Goal: Find specific page/section: Find specific page/section

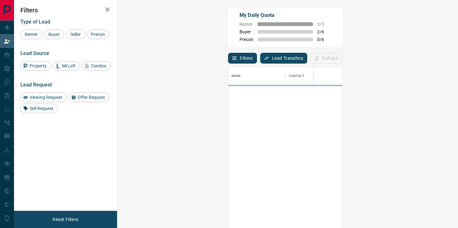
scroll to position [172, 327]
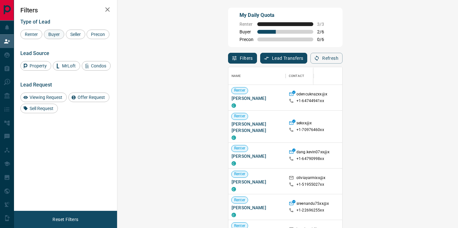
click at [58, 36] on span "Buyer" at bounding box center [54, 34] width 16 height 5
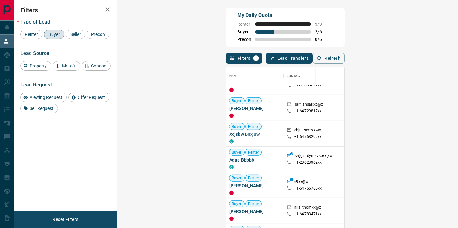
scroll to position [1364, 0]
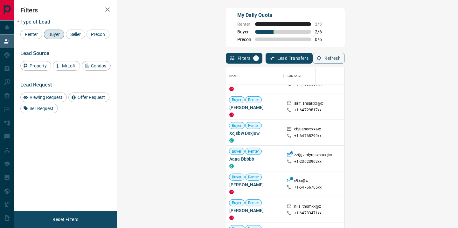
click at [107, 10] on icon "button" at bounding box center [108, 10] width 8 height 8
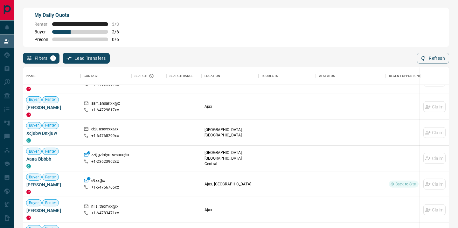
scroll to position [172, 426]
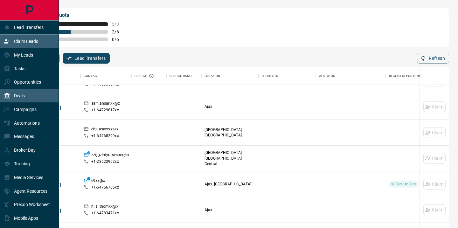
click at [20, 90] on div "Deals" at bounding box center [29, 96] width 59 height 14
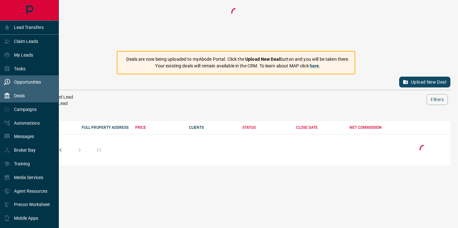
click at [20, 82] on p "Opportunities" at bounding box center [27, 82] width 27 height 5
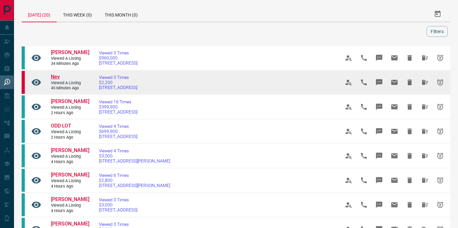
click at [58, 80] on span "Nev" at bounding box center [55, 77] width 9 height 6
